Goal: Task Accomplishment & Management: Use online tool/utility

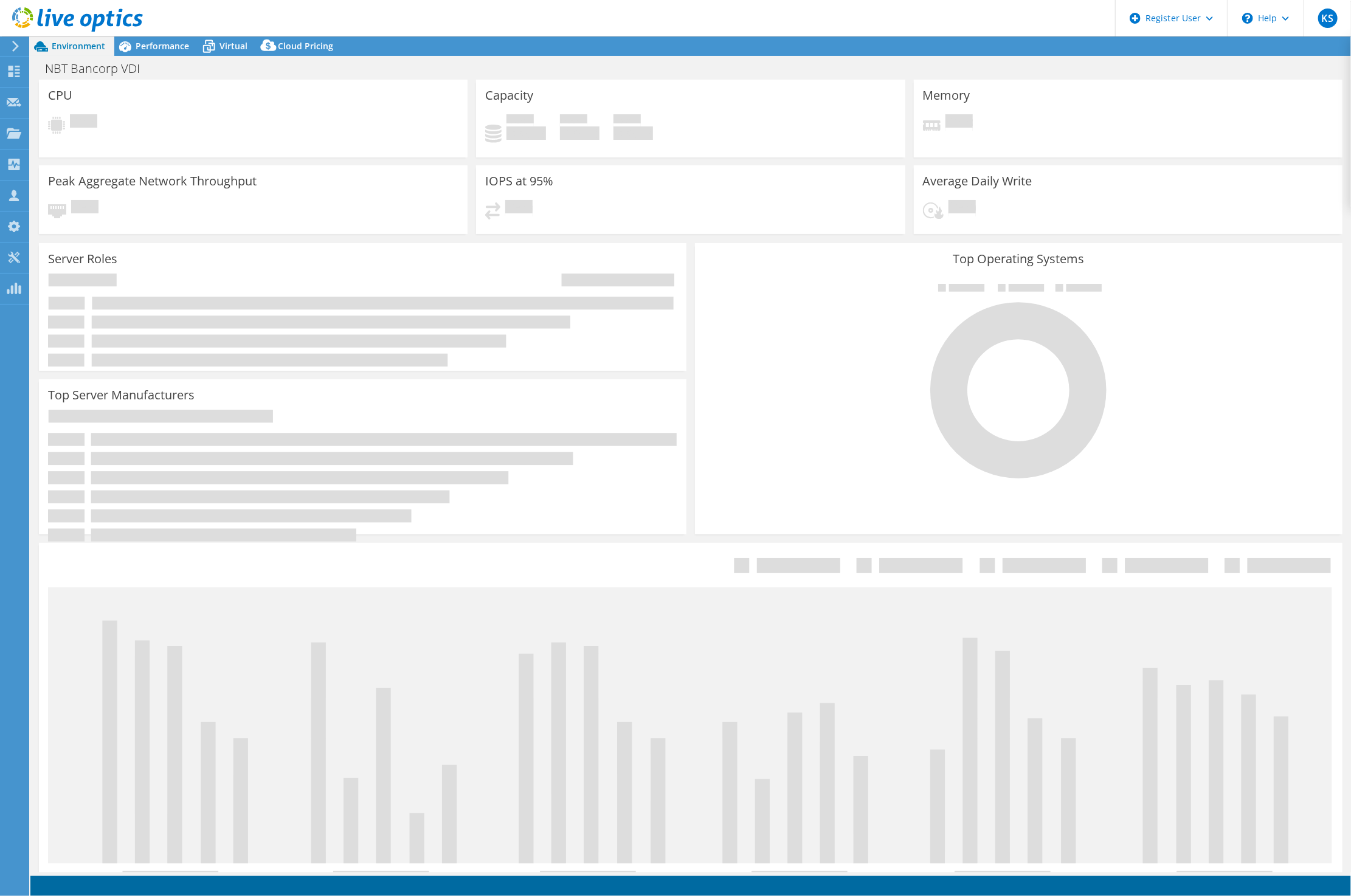
select select "USD"
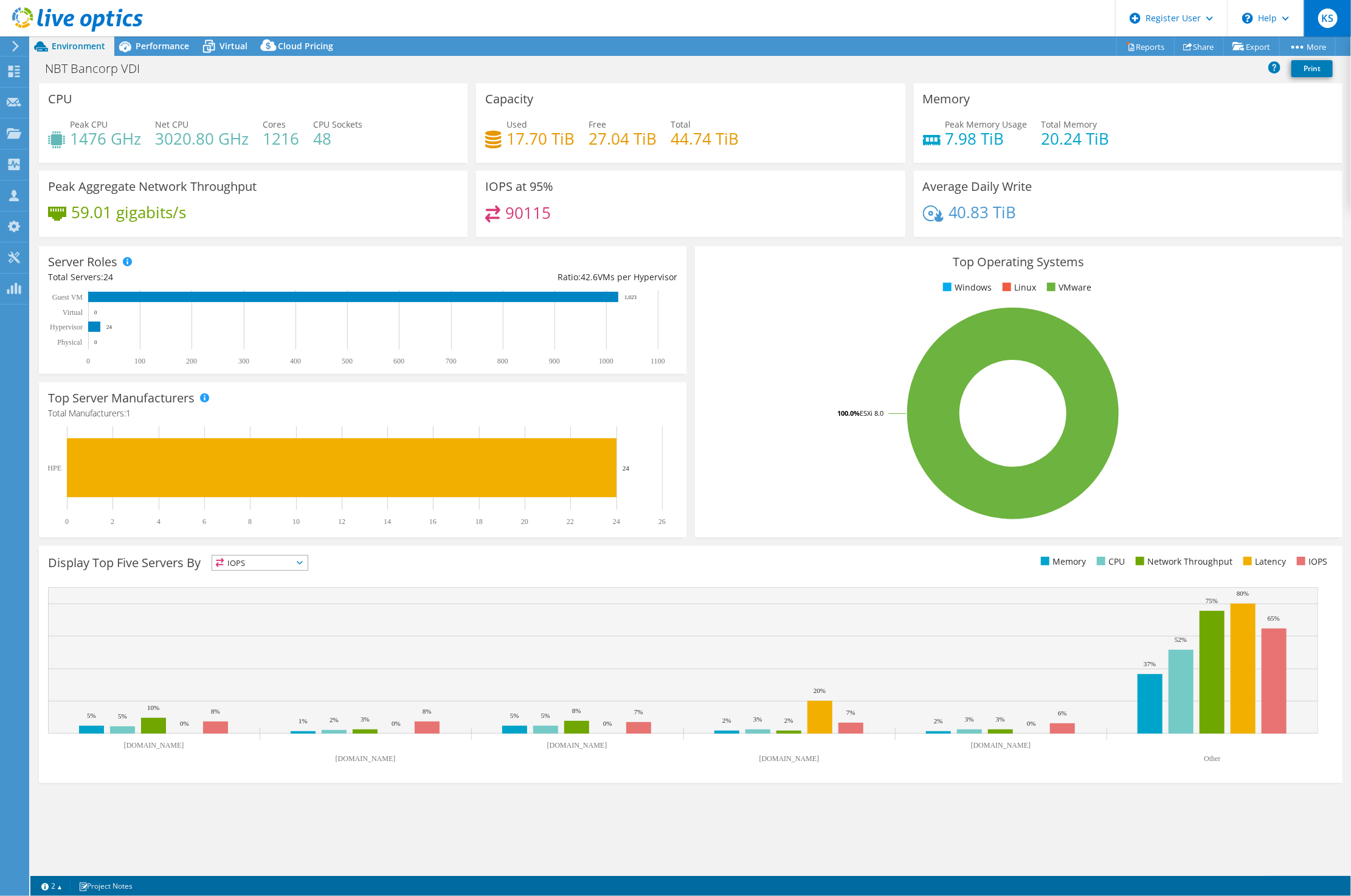
click at [1319, 22] on span "KS" at bounding box center [1328, 17] width 19 height 19
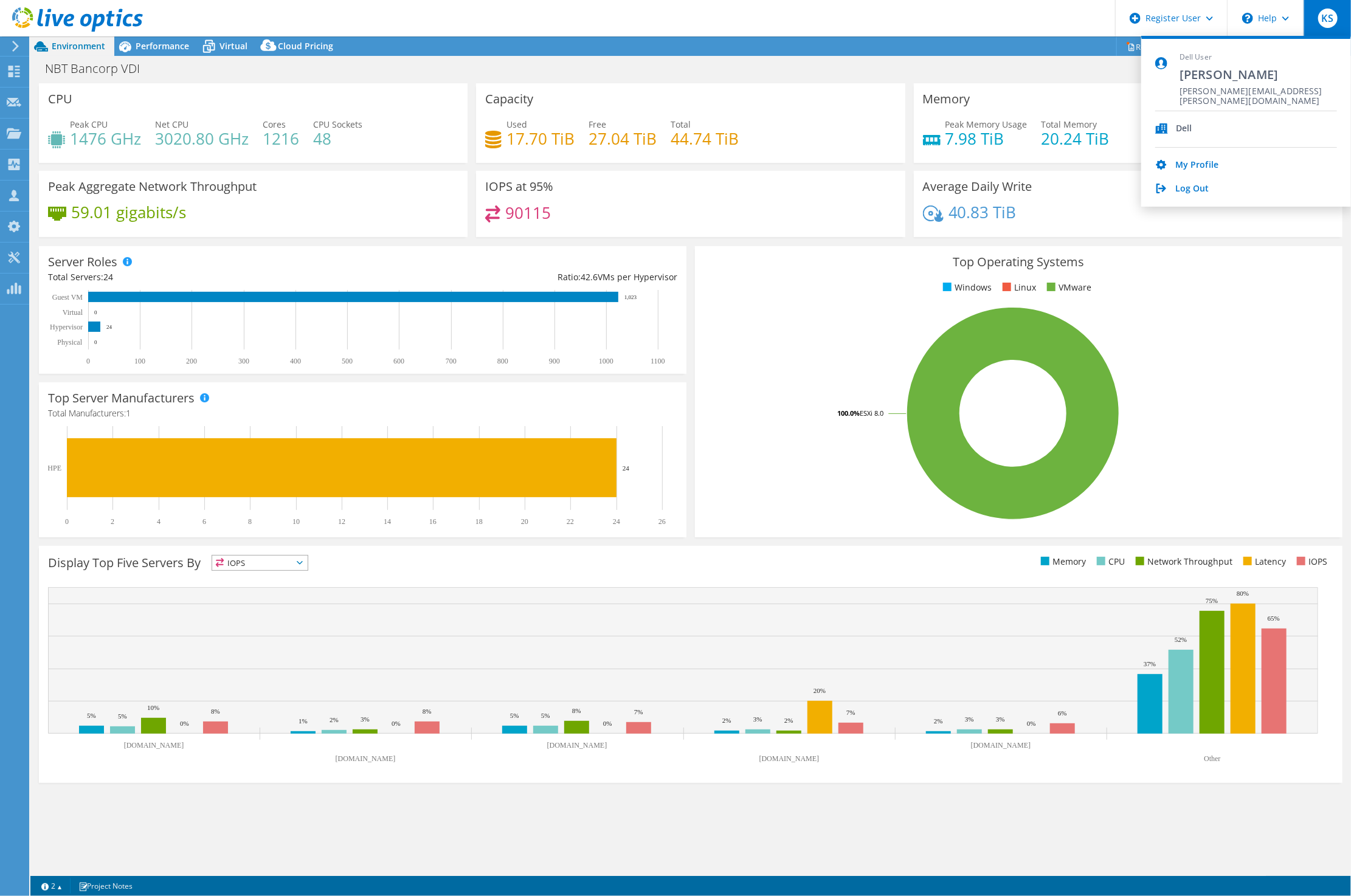
click at [11, 46] on icon at bounding box center [16, 46] width 9 height 11
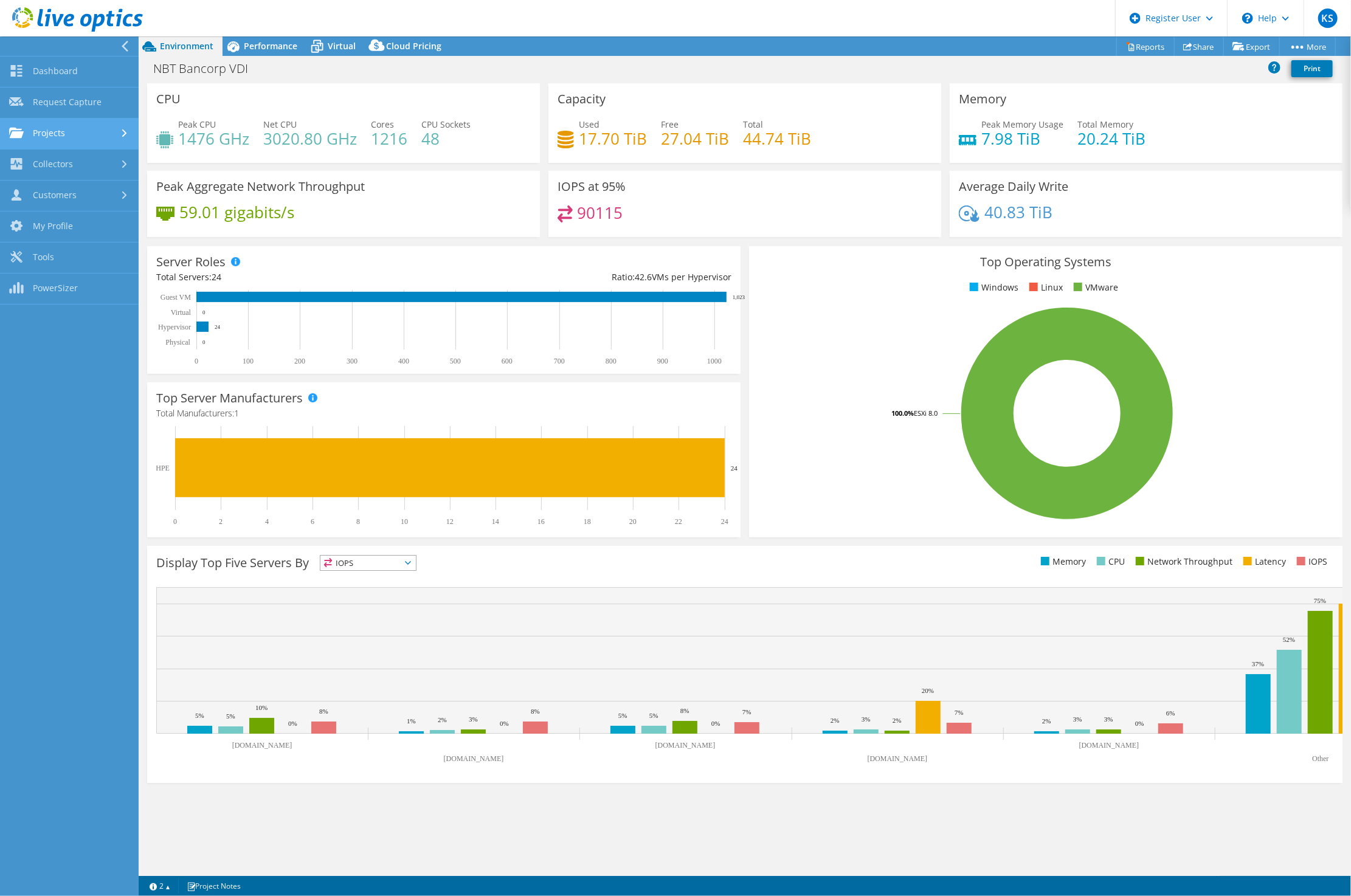
click at [75, 134] on link "Projects" at bounding box center [69, 134] width 139 height 31
click at [81, 192] on link "Upload SIOKIT & Files" at bounding box center [69, 197] width 139 height 31
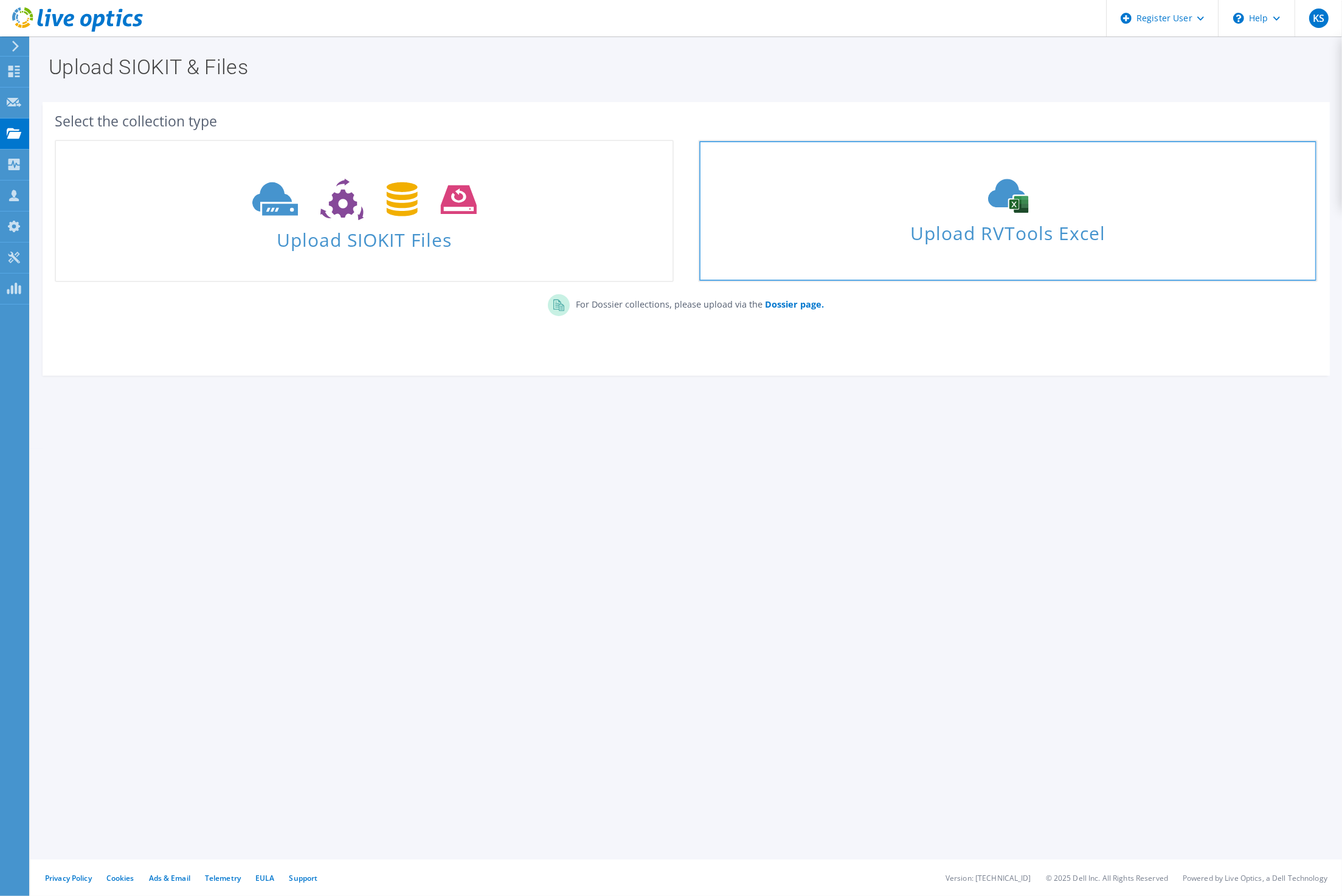
click at [893, 218] on span "Upload RVTools Excel" at bounding box center [1007, 230] width 617 height 26
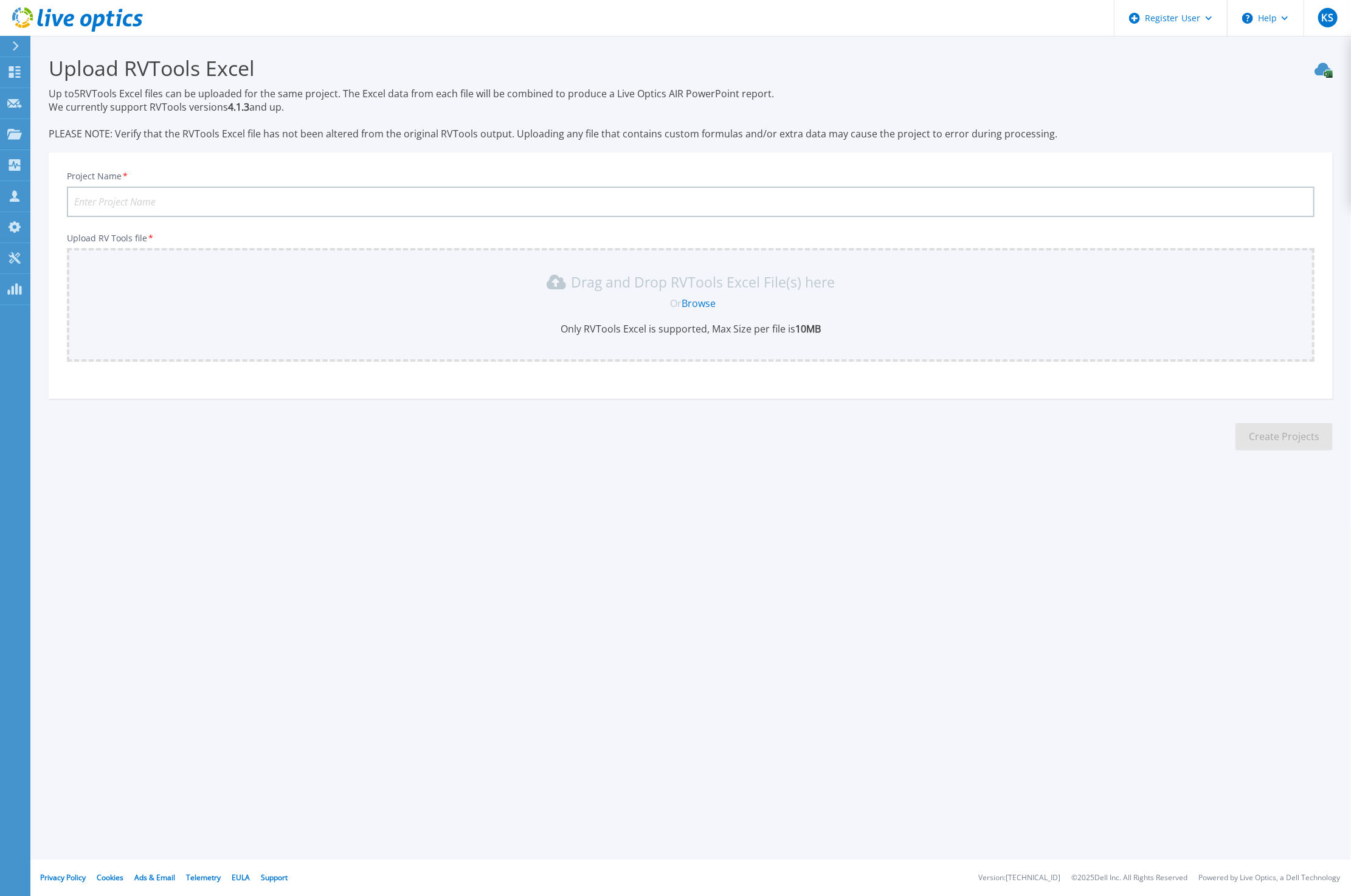
click at [142, 200] on input "Project Name *" at bounding box center [691, 201] width 1248 height 30
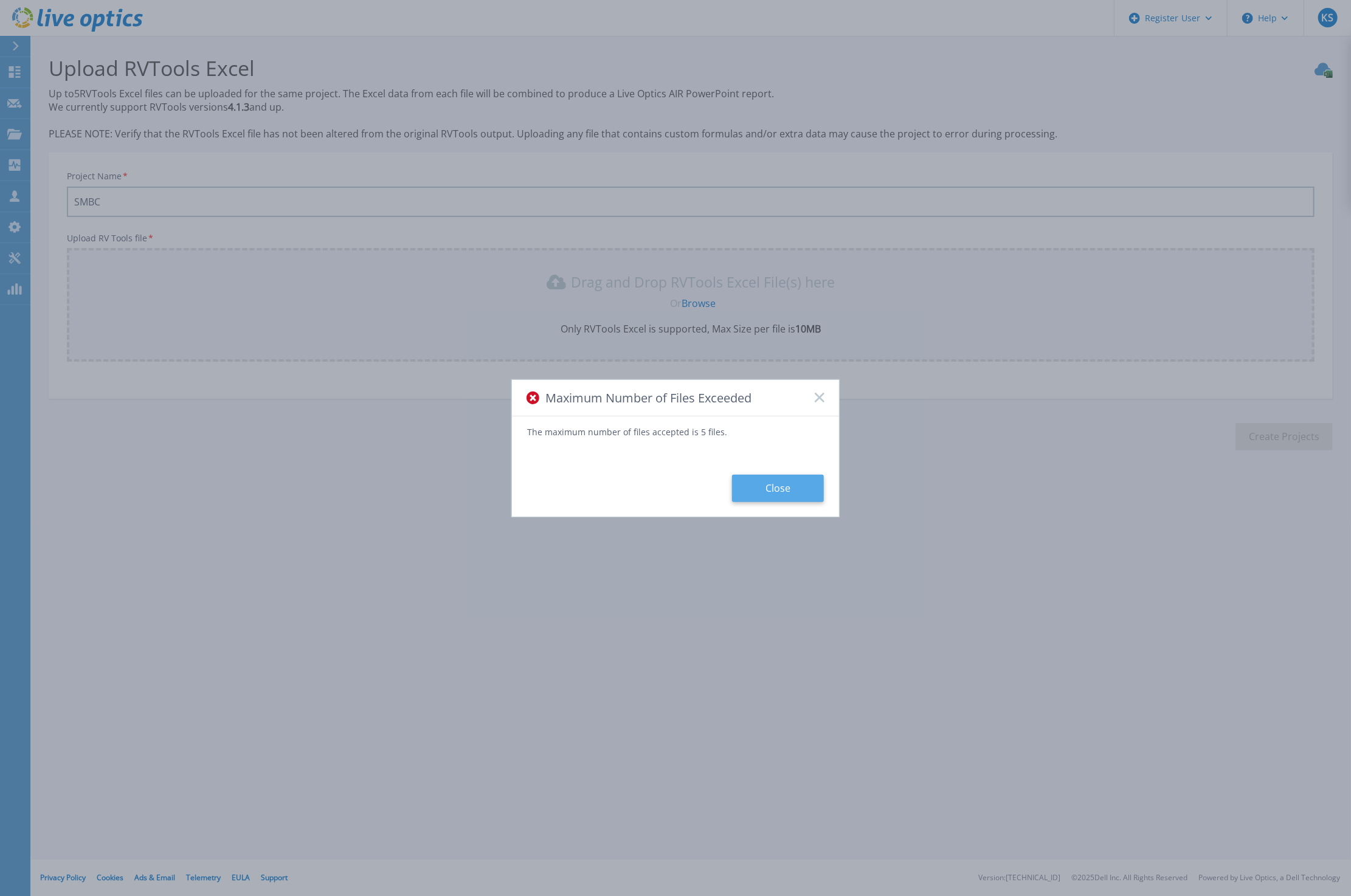
click at [776, 492] on button "Close" at bounding box center [778, 489] width 92 height 28
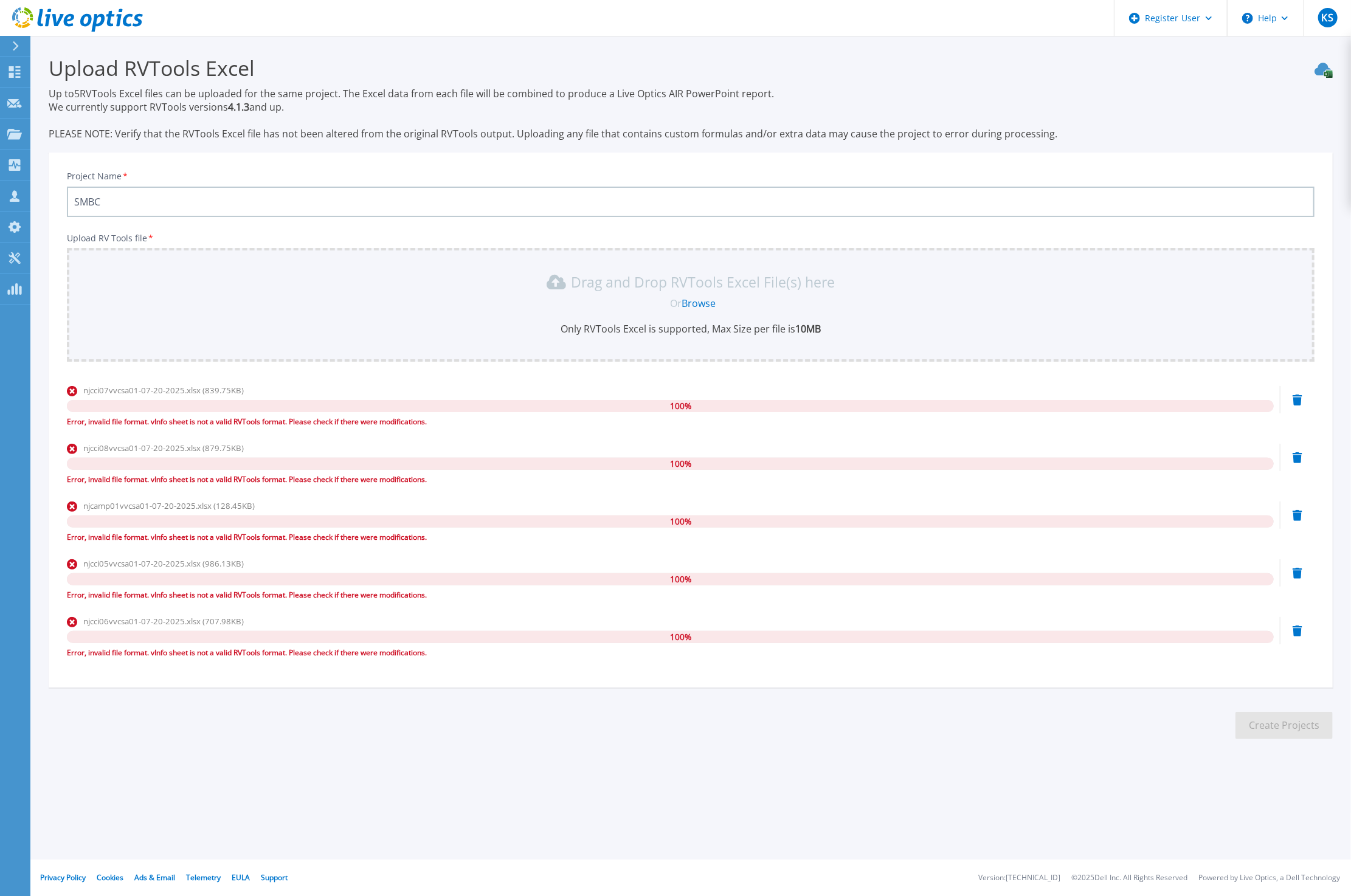
click at [326, 718] on section "Upload RVTools Excel Up to 5 RVTools Excel files can be uploaded for the same p…" at bounding box center [690, 401] width 1321 height 731
click at [630, 802] on div "Upload RVTools Excel Up to 5 RVTools Excel files can be uploaded for the same p…" at bounding box center [676, 406] width 1351 height 813
click at [1298, 403] on icon at bounding box center [1298, 400] width 10 height 11
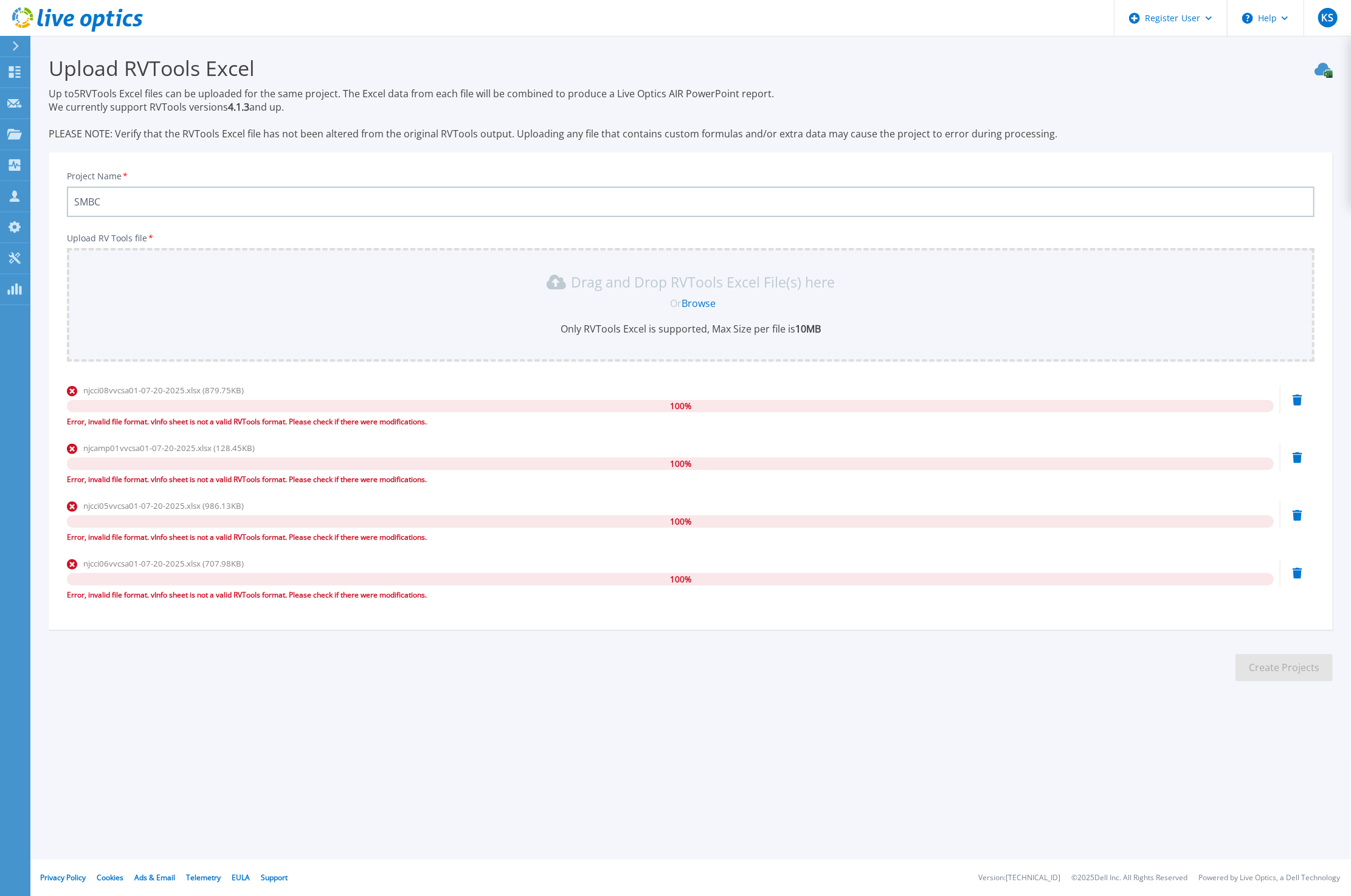
click at [1298, 396] on icon at bounding box center [1298, 400] width 10 height 11
click at [1297, 396] on icon at bounding box center [1298, 400] width 10 height 11
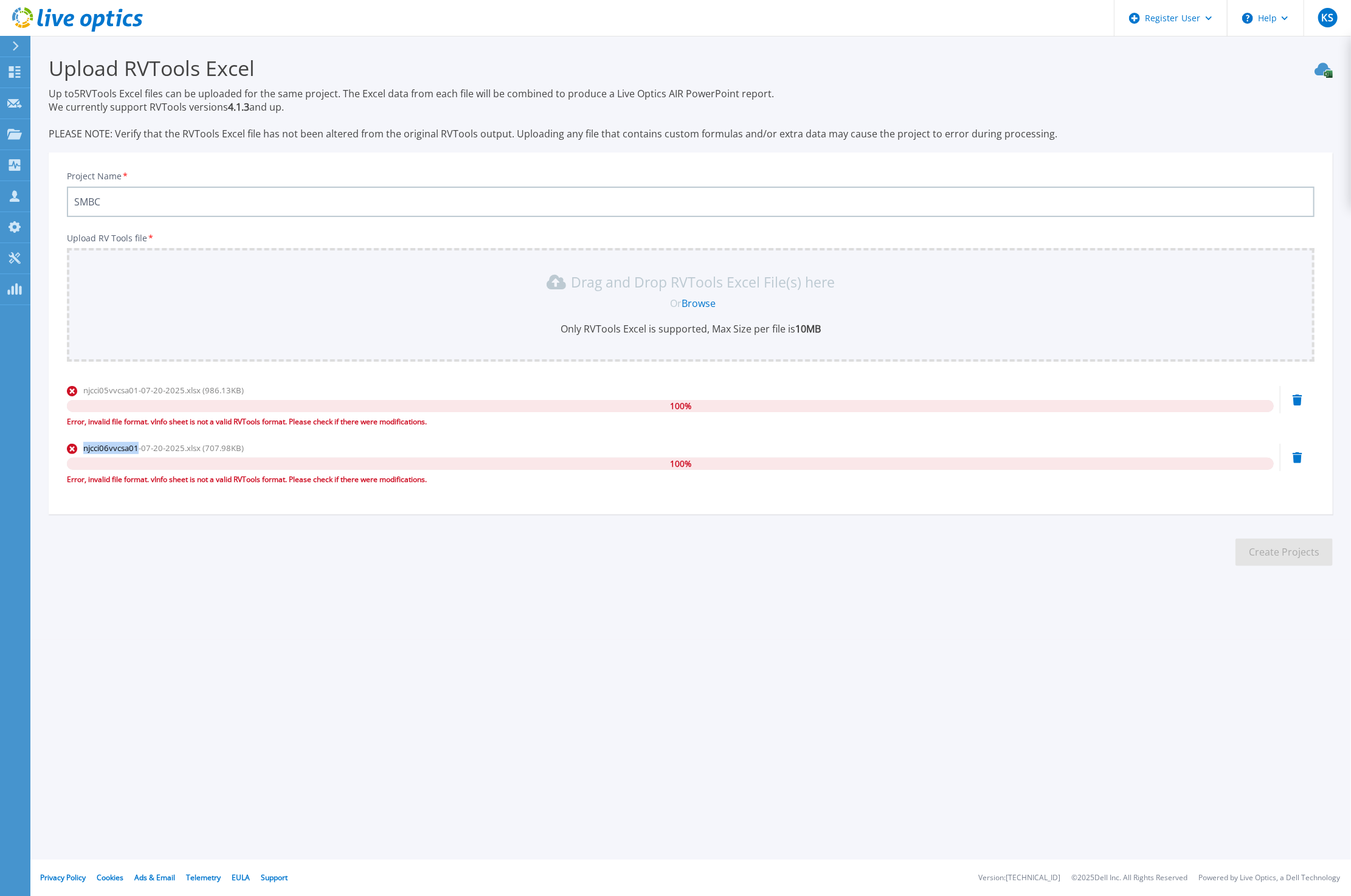
click at [1297, 396] on icon at bounding box center [1298, 400] width 10 height 11
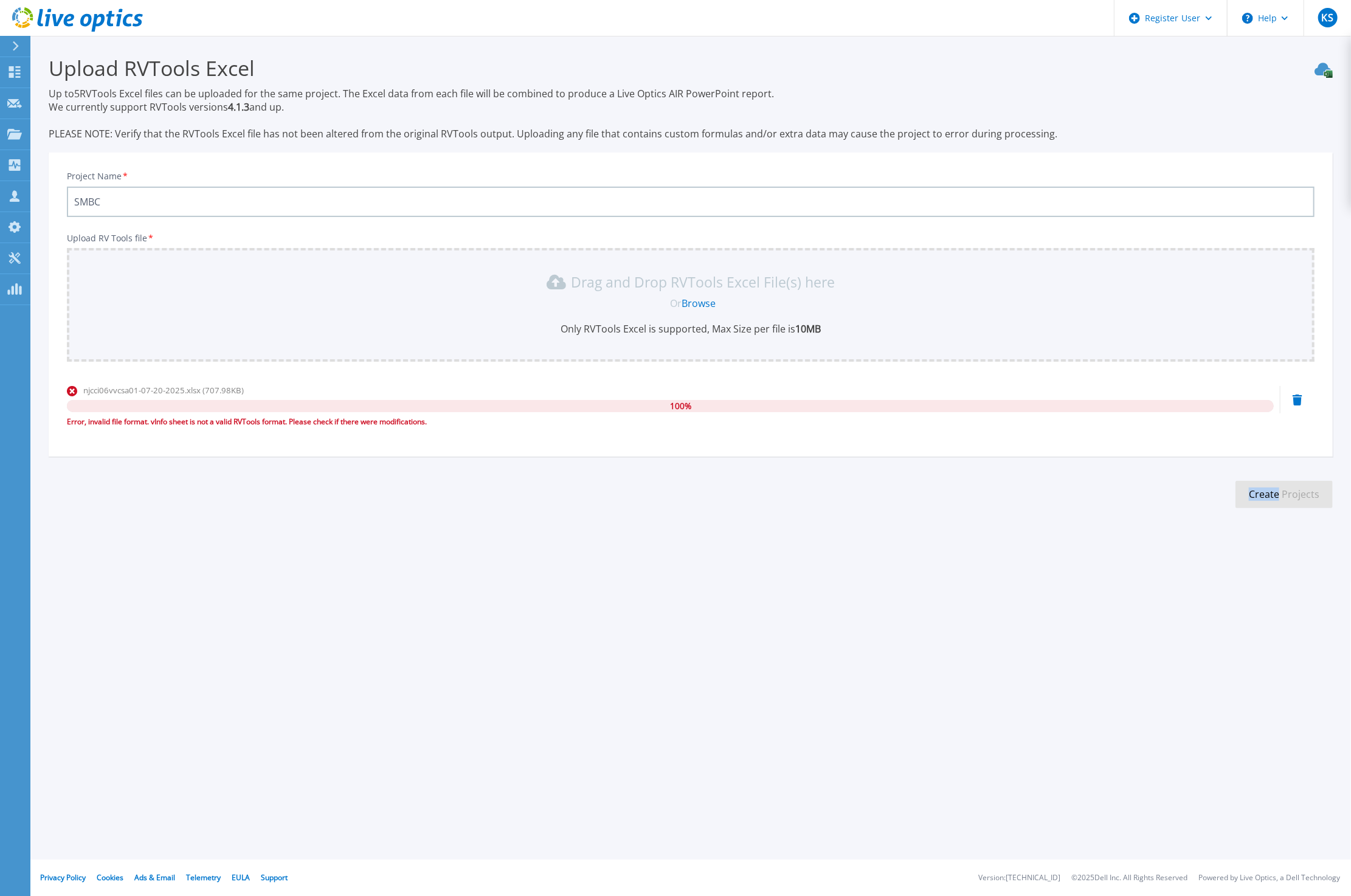
click at [1297, 396] on icon at bounding box center [1298, 400] width 10 height 11
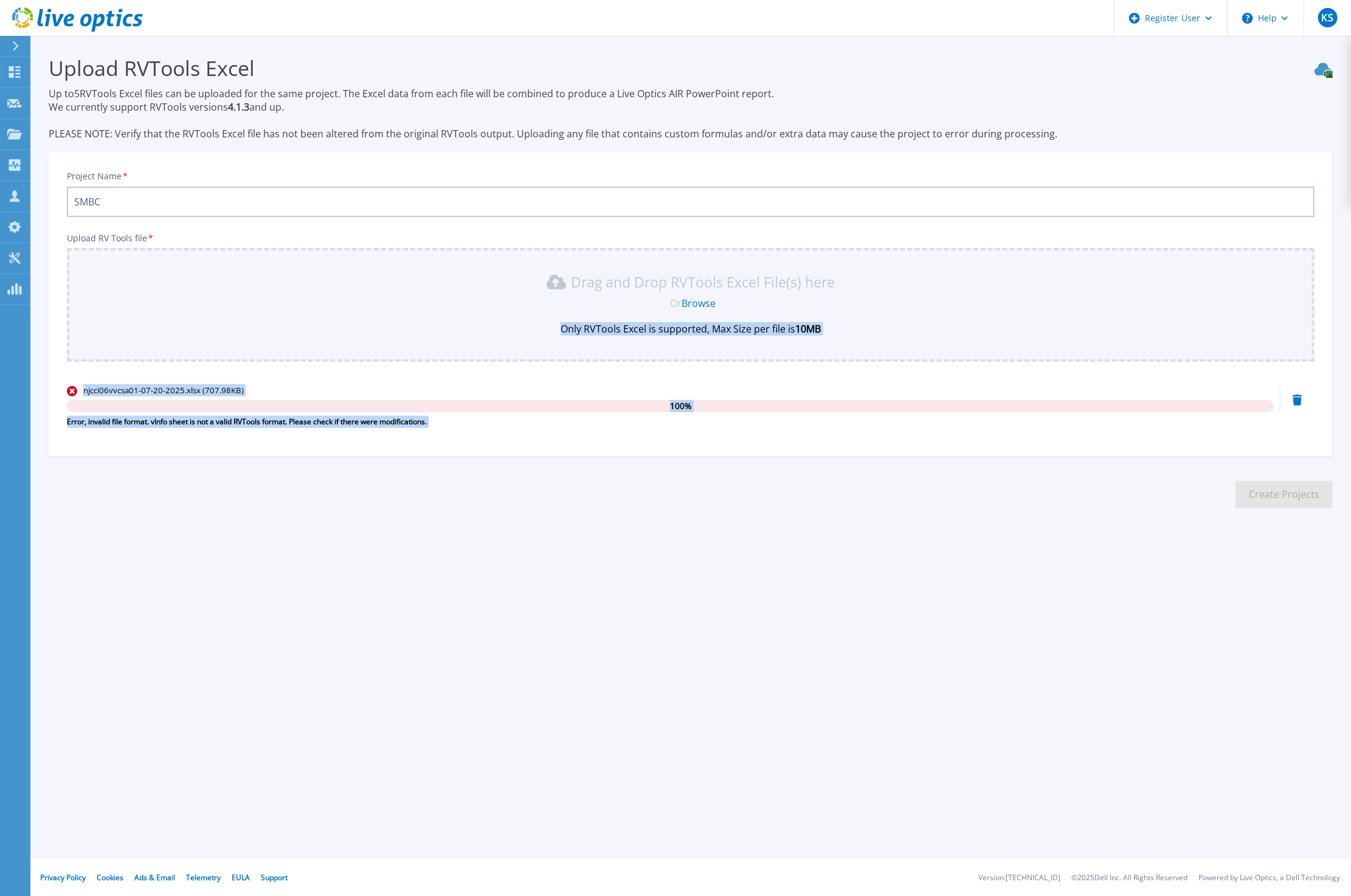
click at [1297, 397] on div "Project Name * SMBC Upload RV Tools file * Drag and Drop RVTools Excel File(s) …" at bounding box center [690, 309] width 1284 height 296
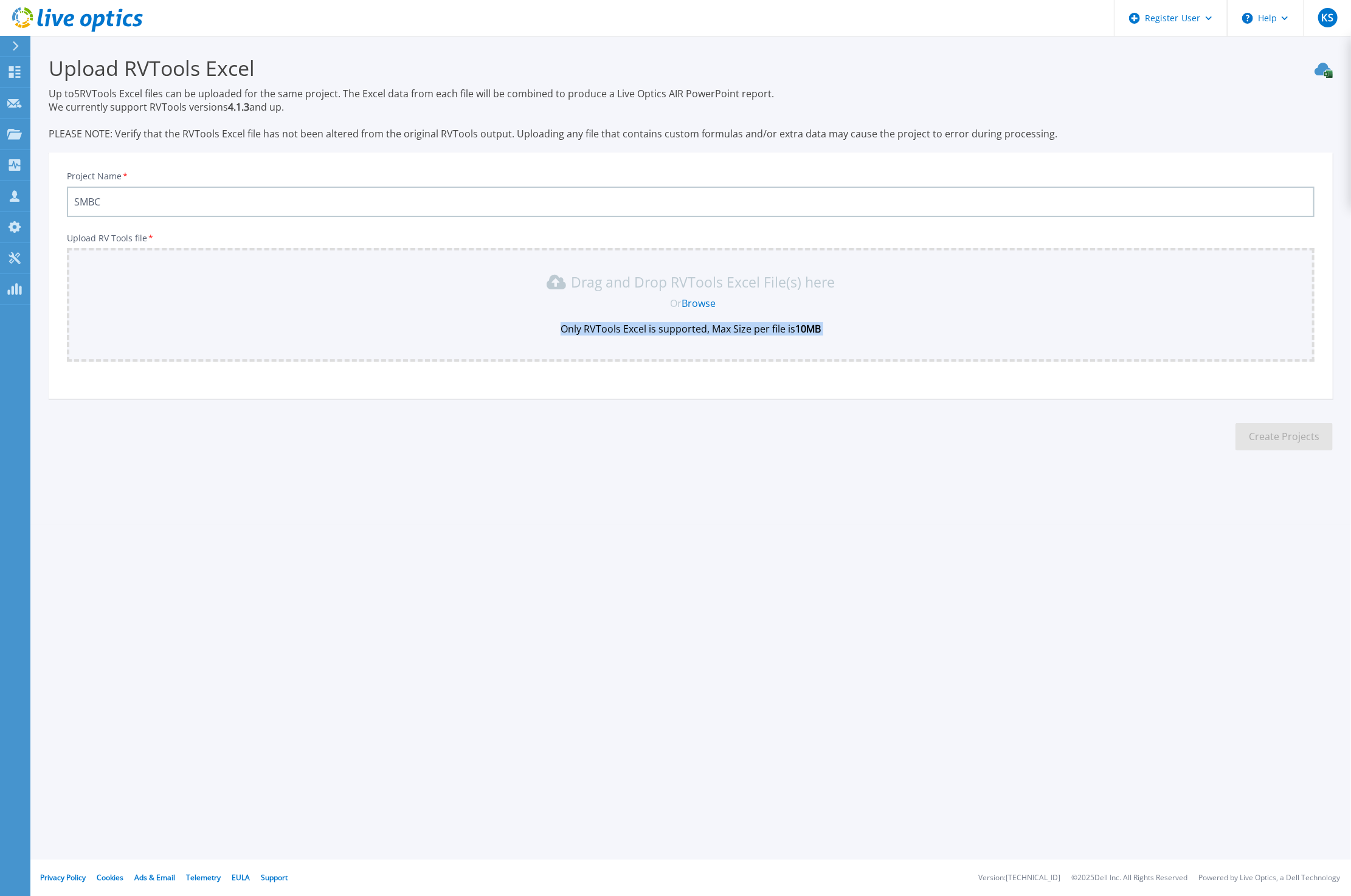
click at [1297, 398] on section "Upload RVTools Excel Up to 5 RVTools Excel files can be uploaded for the same p…" at bounding box center [690, 256] width 1321 height 442
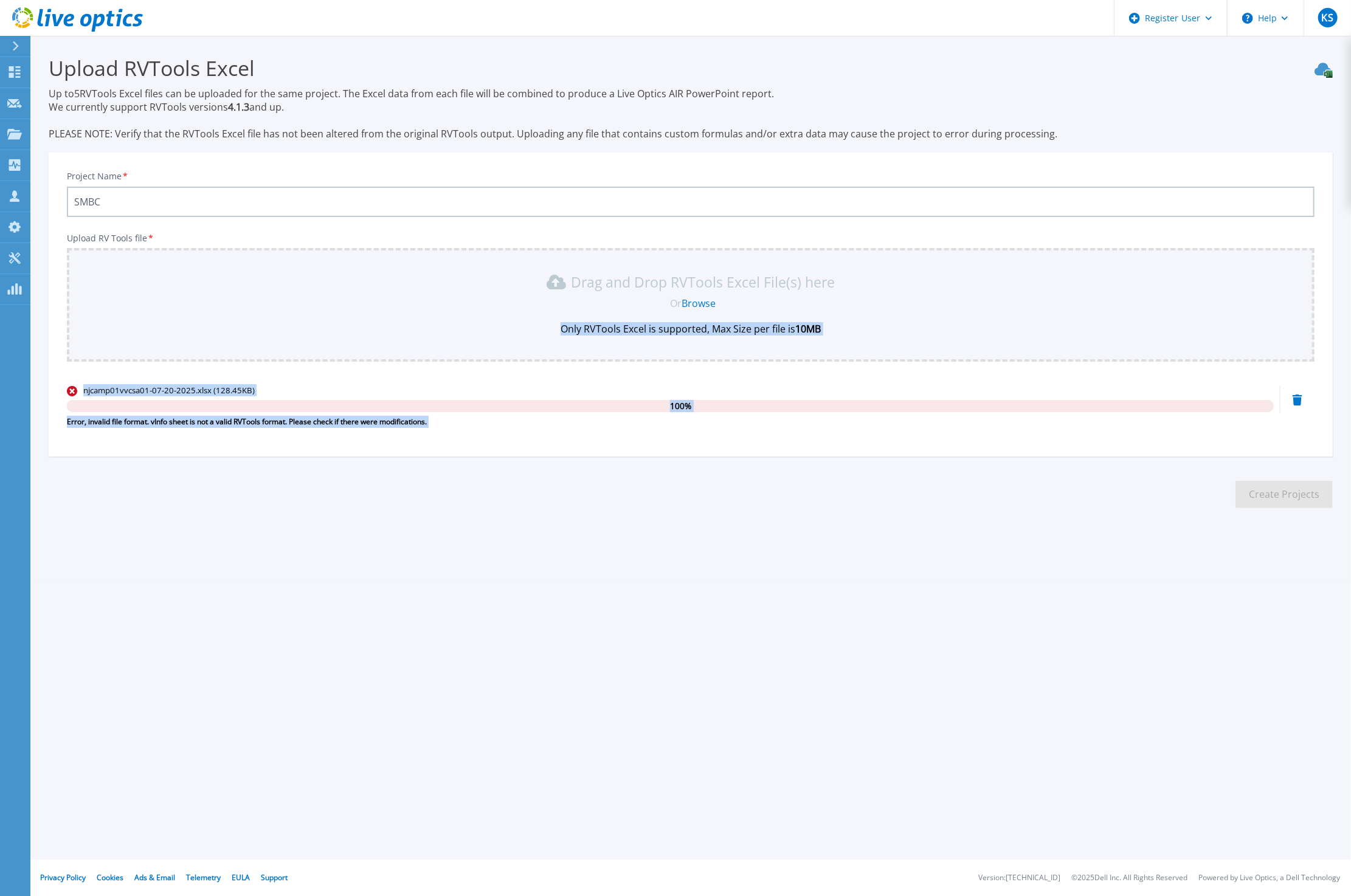
click at [1291, 400] on div "njcamp01vvcsa01-07-20-2025.xlsx (128.45KB) 100 % Error, invalid file format. vI…" at bounding box center [691, 410] width 1248 height 51
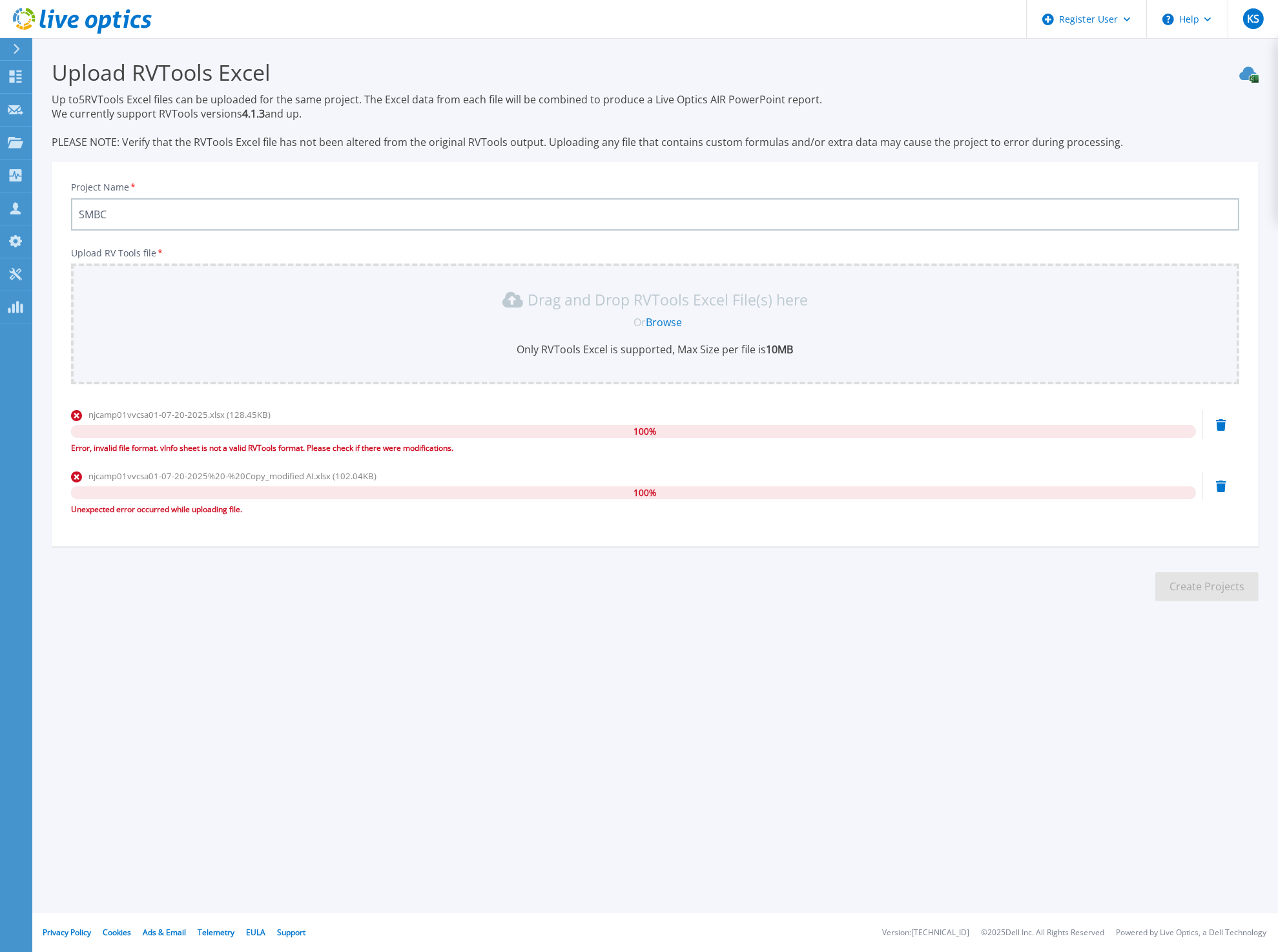
click at [205, 214] on input "SMBC" at bounding box center [655, 214] width 1169 height 32
click at [1221, 427] on icon at bounding box center [1221, 425] width 11 height 12
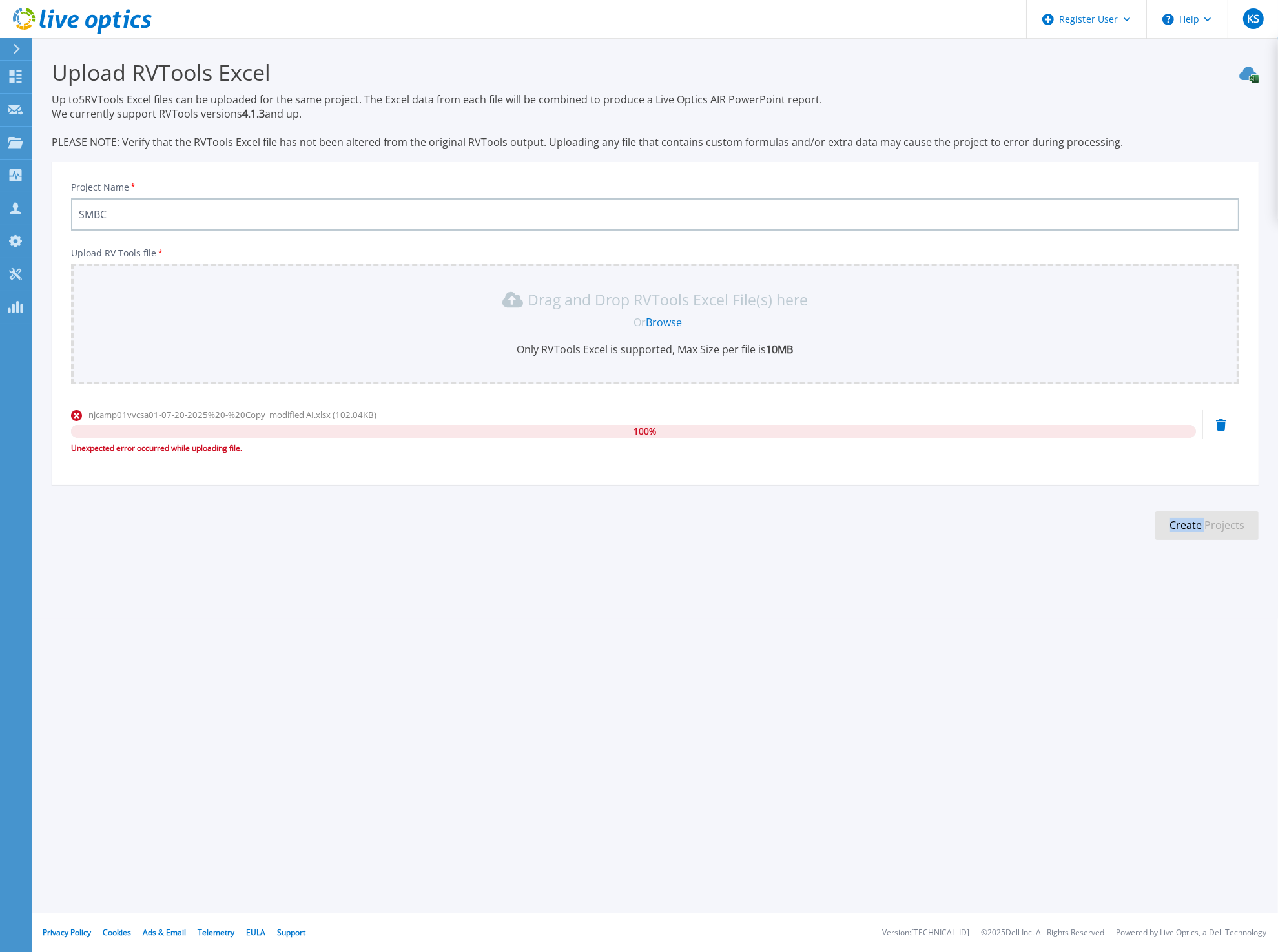
click at [1221, 427] on icon at bounding box center [1221, 425] width 11 height 12
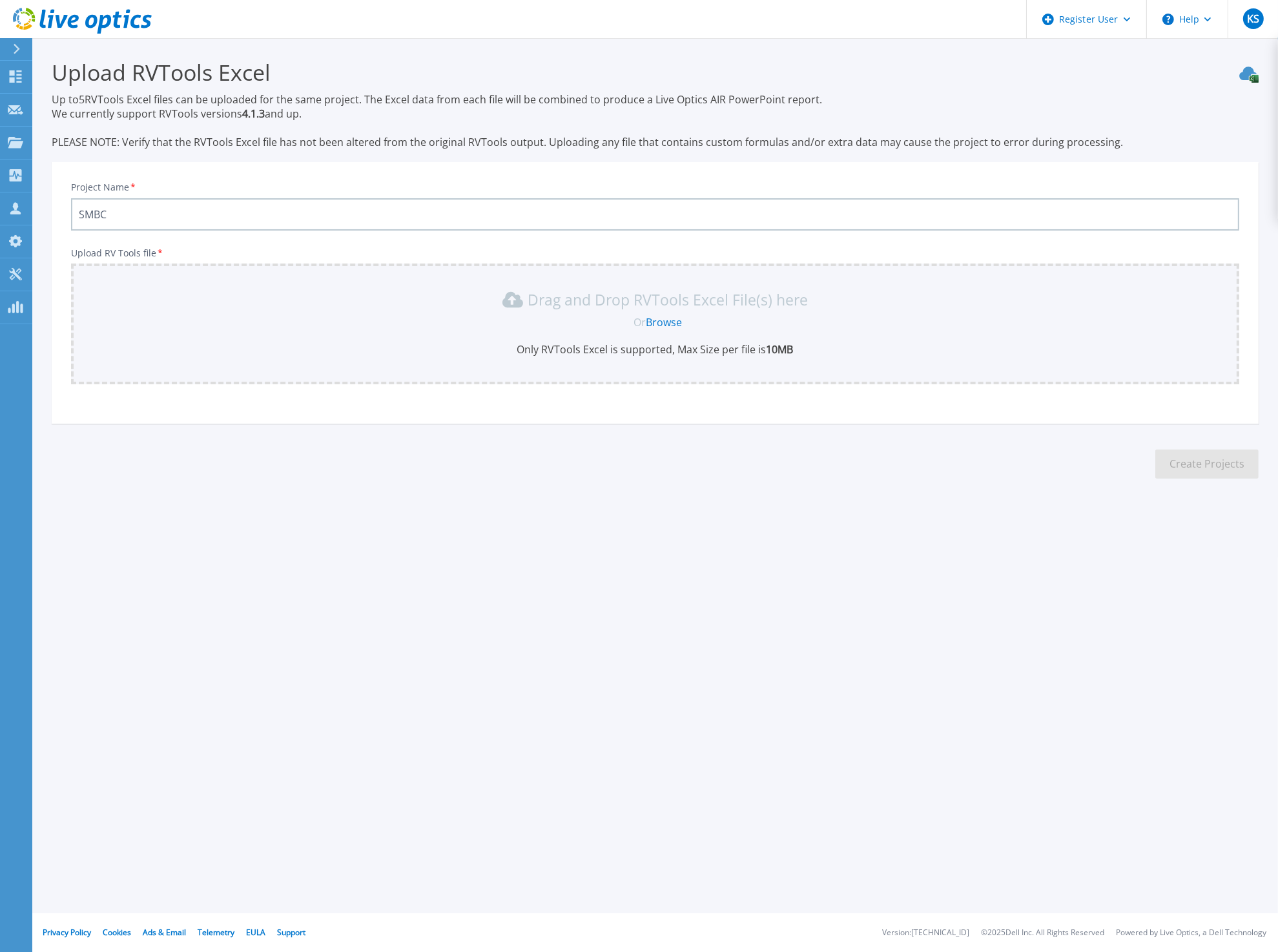
click at [182, 221] on input "SMBC" at bounding box center [655, 214] width 1169 height 32
type input "SMBC test"
click at [184, 308] on div "Drag and Drop RVTools Excel File(s) here" at bounding box center [655, 299] width 1153 height 21
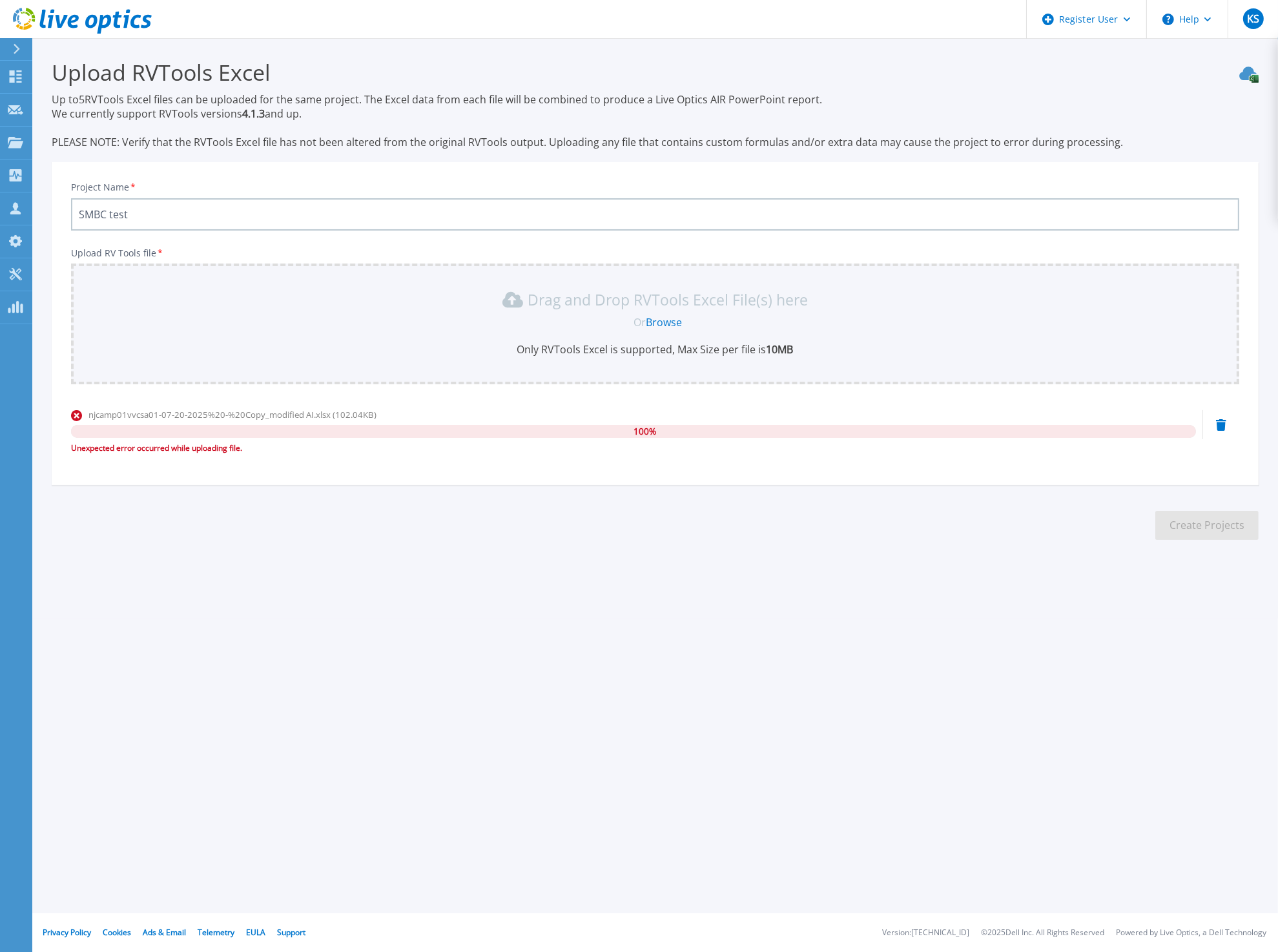
click at [421, 452] on div "Unexpected error occurred while uploading file." at bounding box center [634, 448] width 1126 height 13
click at [1225, 427] on icon at bounding box center [1221, 425] width 11 height 12
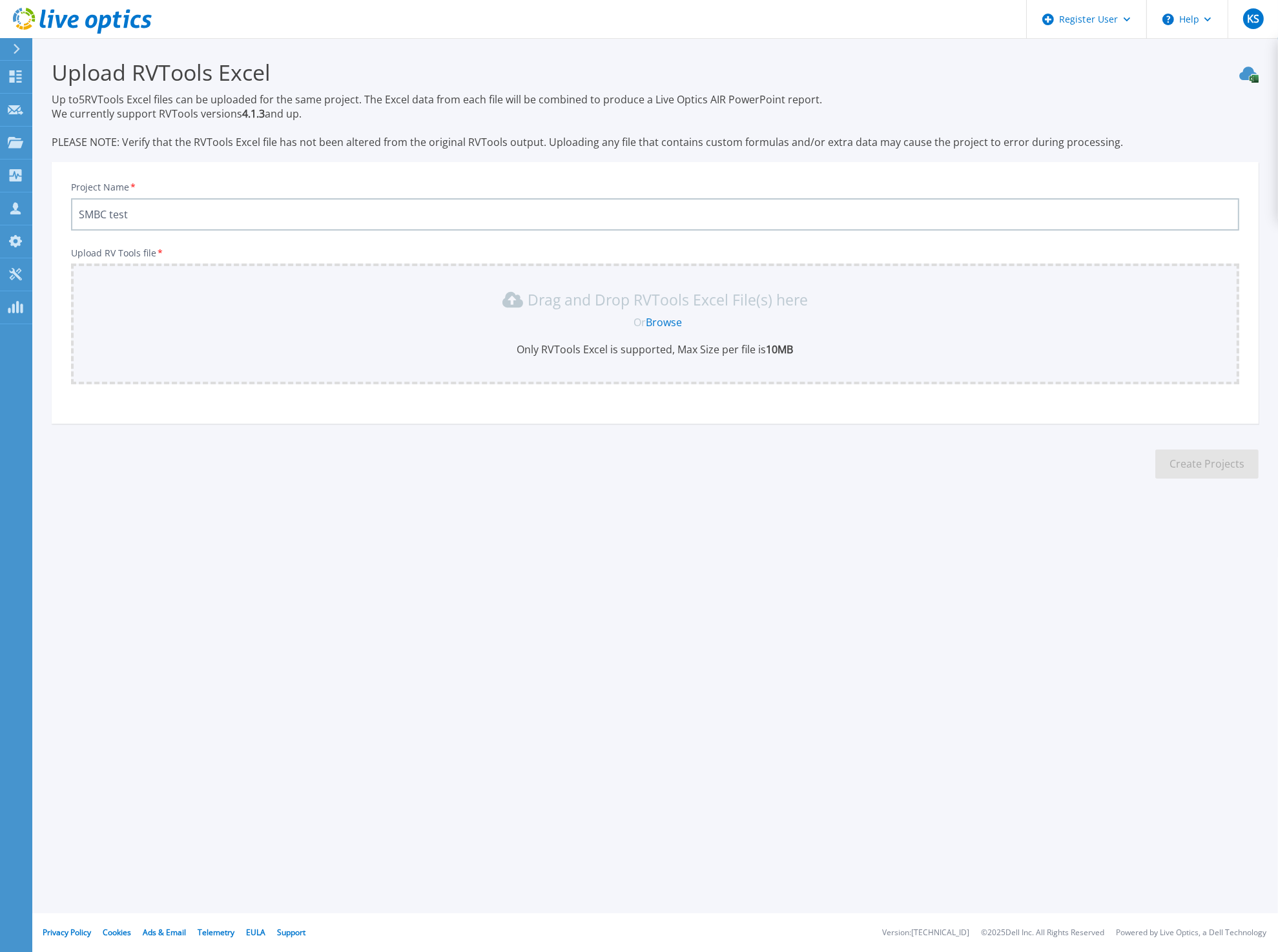
click at [429, 359] on div "Drag and Drop RVTools Excel File(s) here Or Browse Only RVTools Excel is suppor…" at bounding box center [655, 324] width 1169 height 121
click at [257, 308] on div "Drag and Drop RVTools Excel File(s) here" at bounding box center [655, 299] width 1153 height 21
click at [227, 211] on input "Project Name *" at bounding box center [655, 214] width 1169 height 32
click at [230, 217] on input "Project Name *" at bounding box center [655, 214] width 1169 height 32
type input "SMBC test"
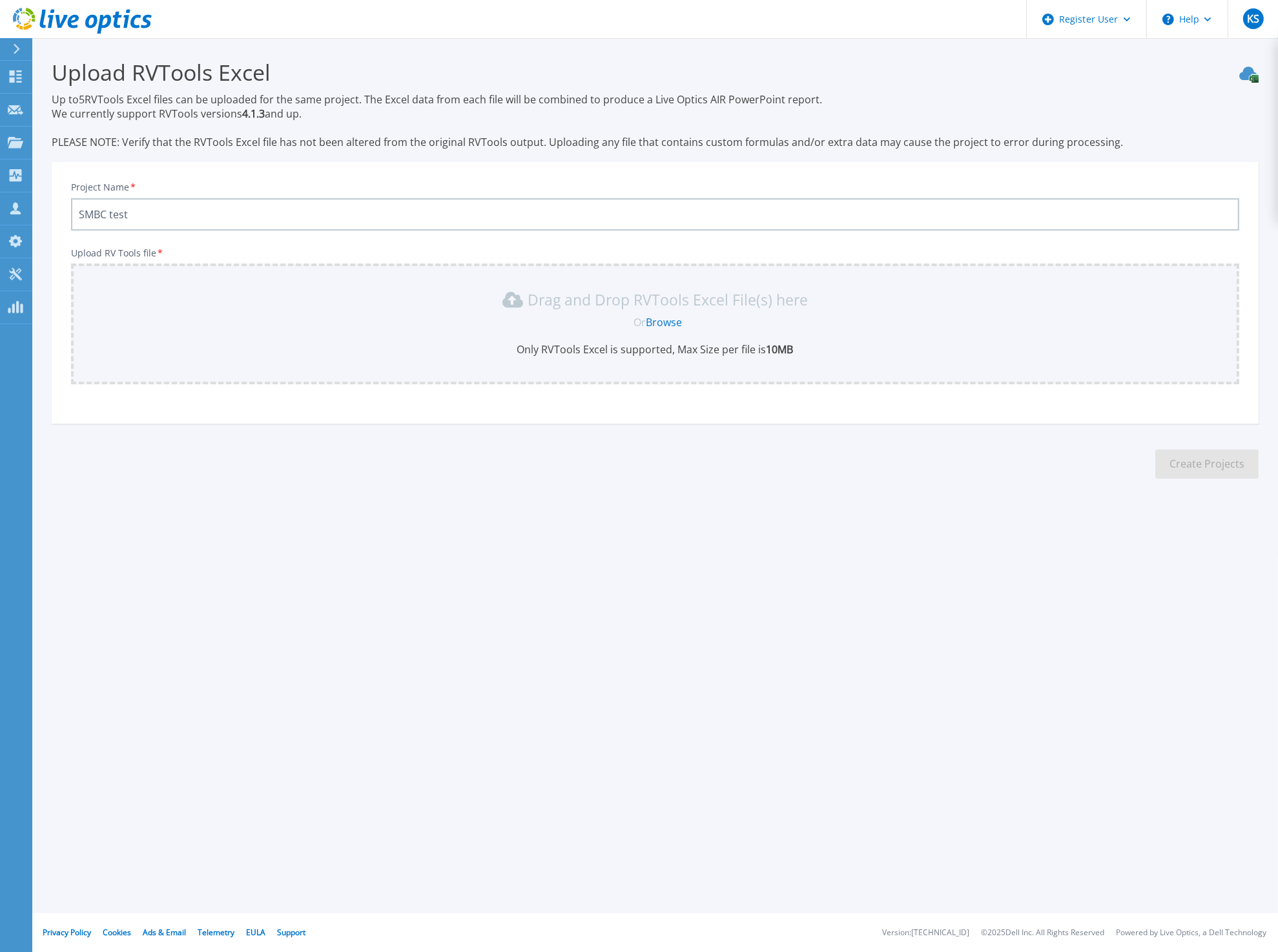
click at [265, 287] on div "Drag and Drop RVTools Excel File(s) here Or Browse Only RVTools Excel is suppor…" at bounding box center [655, 324] width 1169 height 121
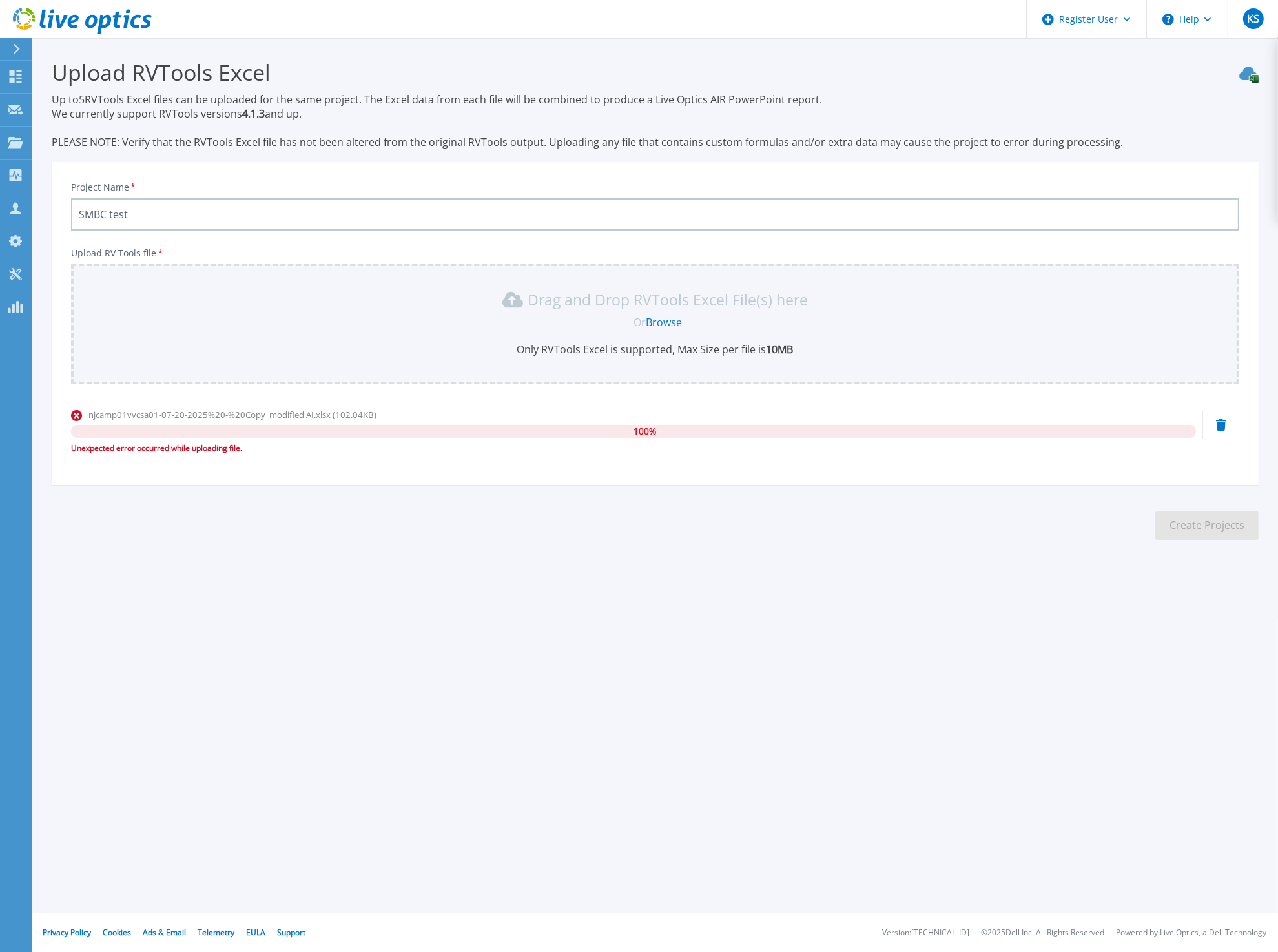
click at [1224, 422] on icon at bounding box center [1221, 425] width 11 height 12
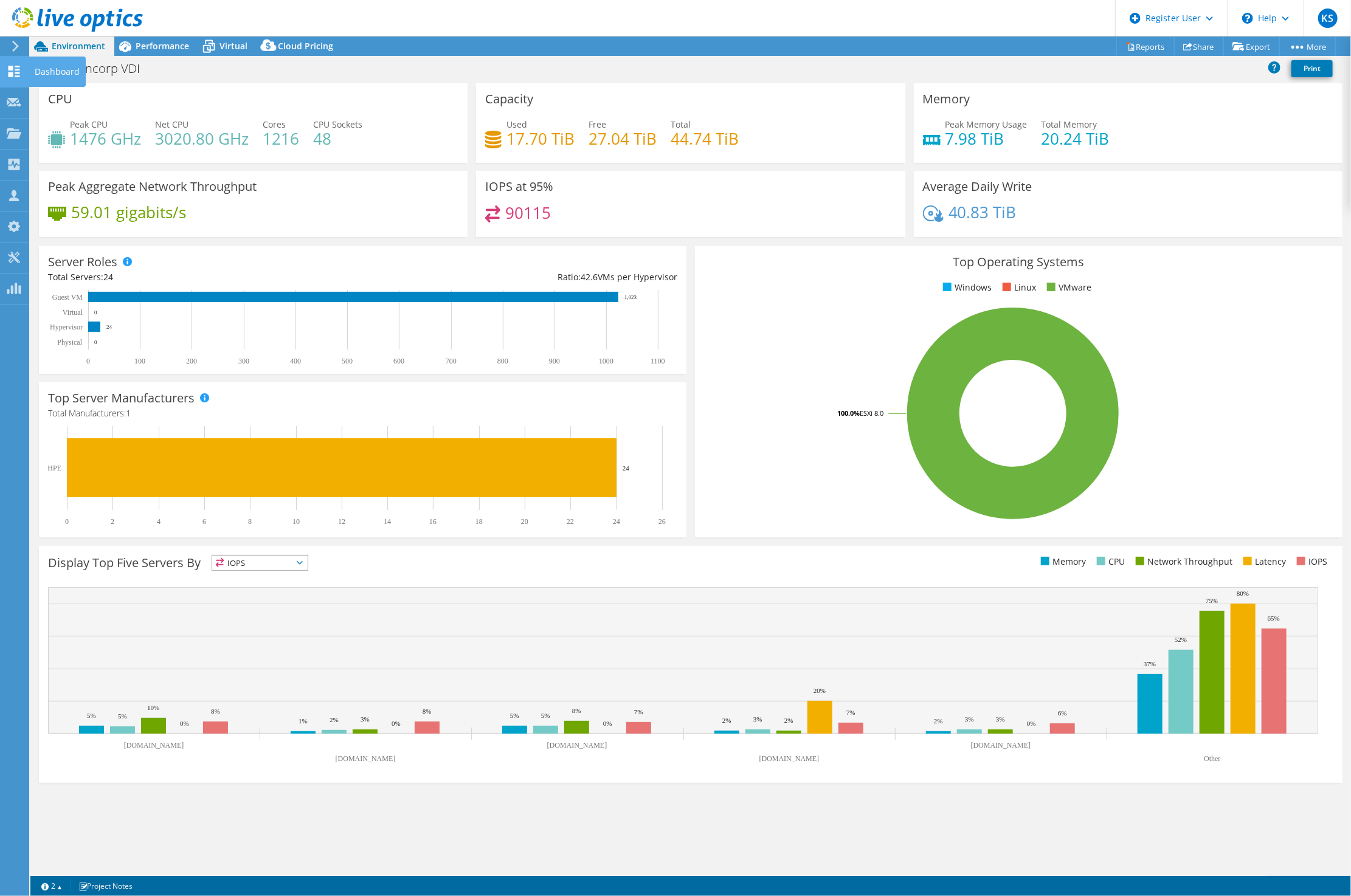
click at [12, 68] on use at bounding box center [14, 71] width 12 height 12
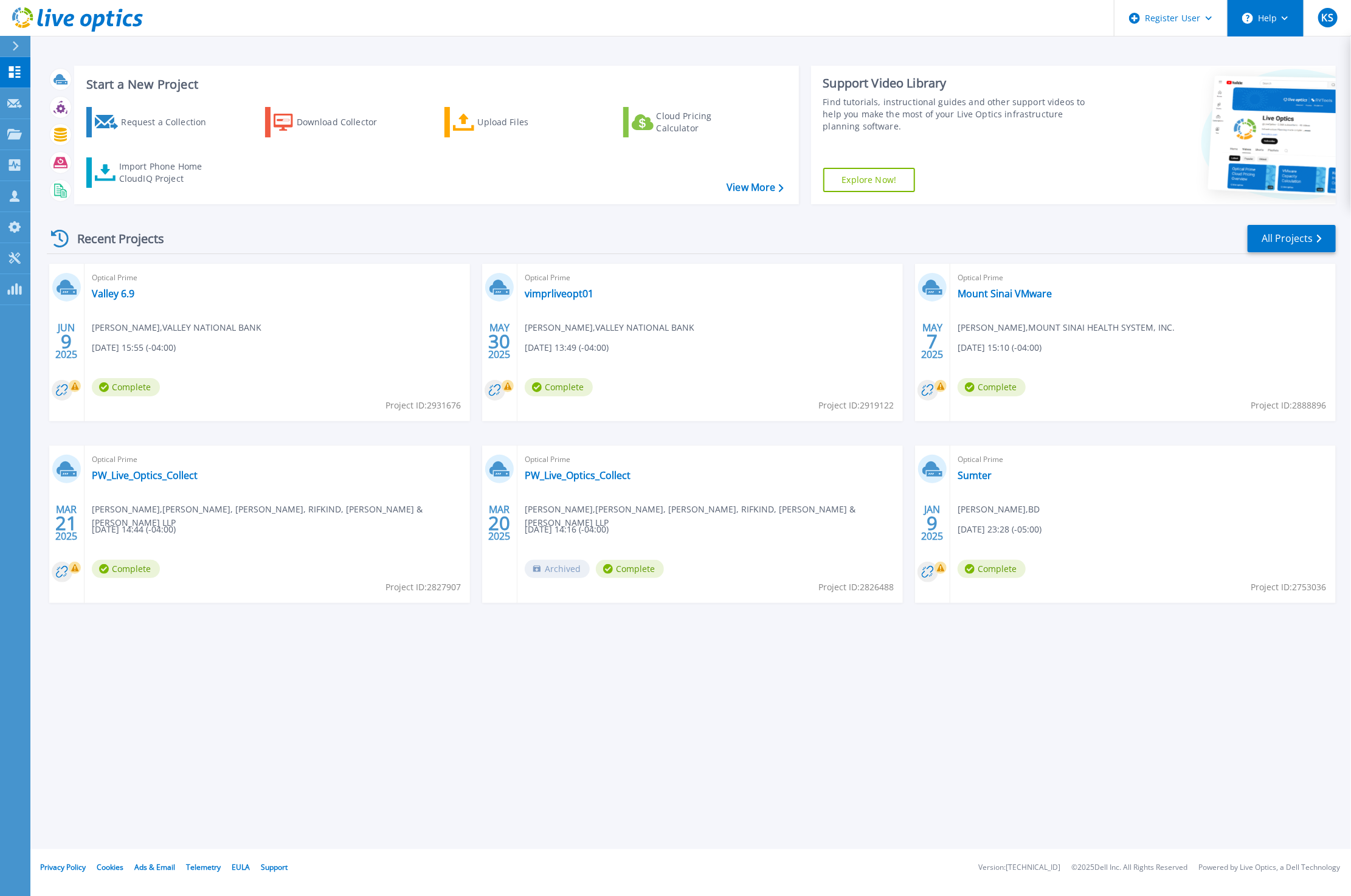
click at [1294, 28] on button "Help" at bounding box center [1266, 18] width 76 height 37
click at [1284, 81] on link "Contact Support" at bounding box center [1297, 82] width 136 height 29
